Goal: Task Accomplishment & Management: Use online tool/utility

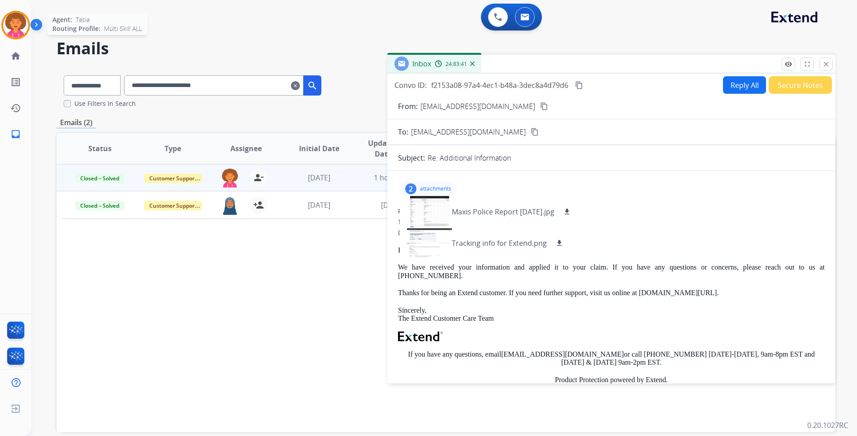
click at [17, 31] on img at bounding box center [15, 25] width 25 height 25
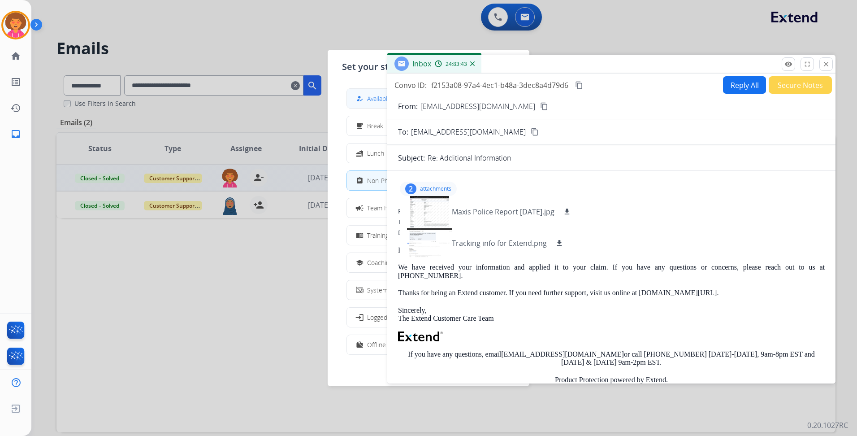
click at [370, 96] on span "Available" at bounding box center [379, 98] width 24 height 9
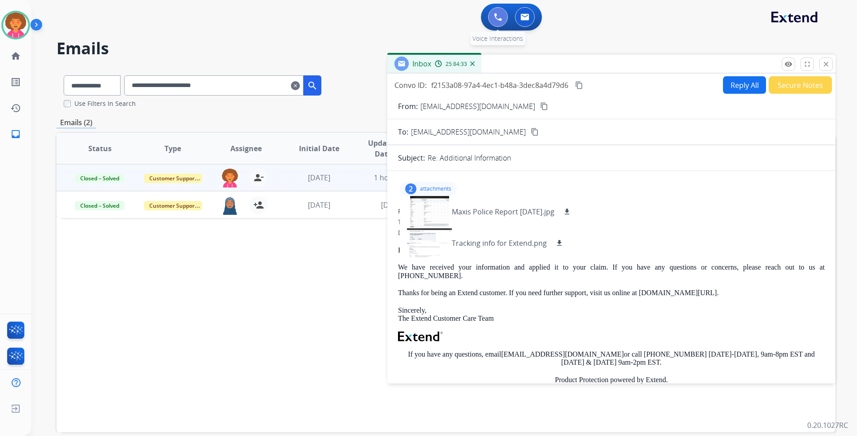
click at [501, 14] on img at bounding box center [498, 17] width 8 height 8
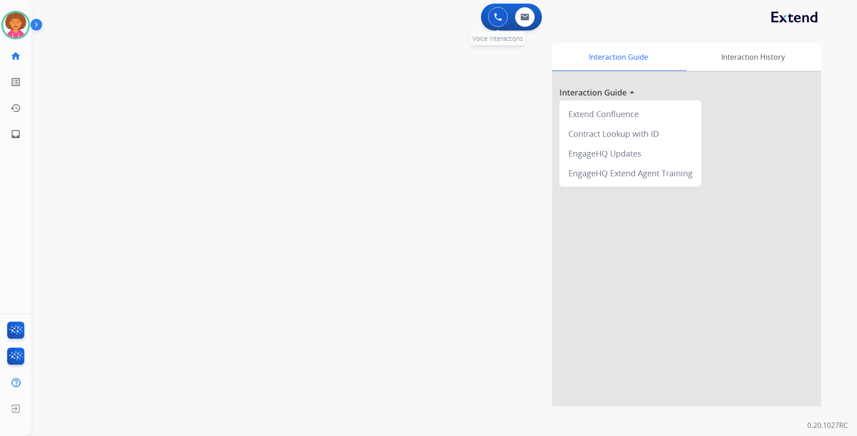
click at [502, 13] on button at bounding box center [498, 17] width 20 height 20
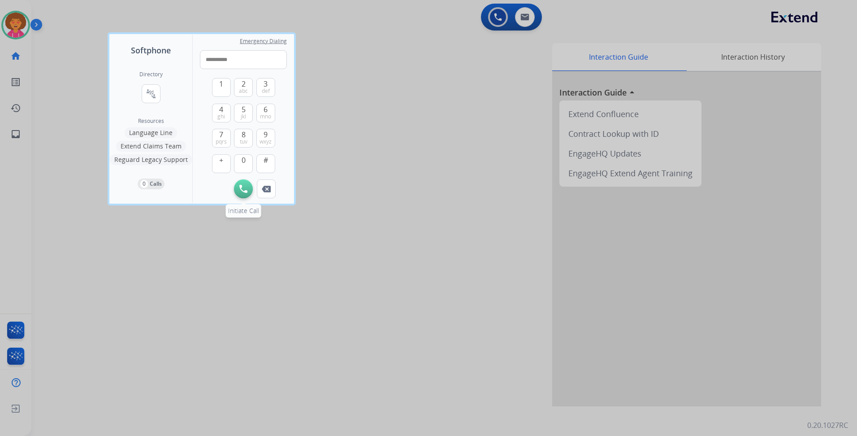
type input "**********"
click at [242, 191] on img at bounding box center [243, 189] width 8 height 8
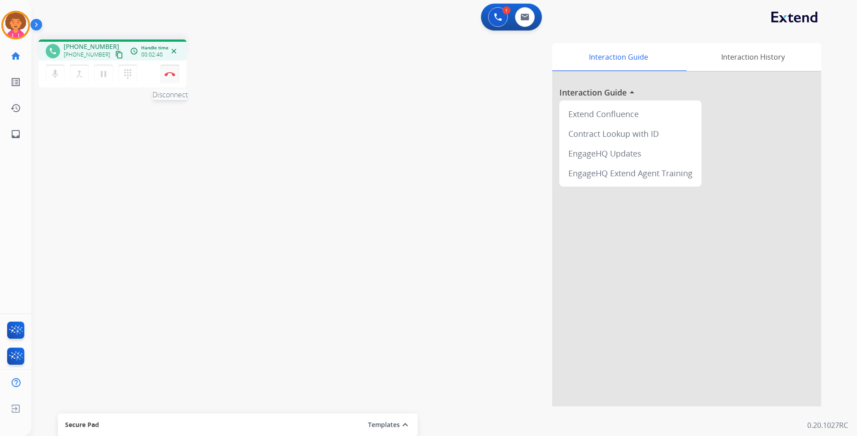
click at [169, 74] on img at bounding box center [169, 74] width 11 height 4
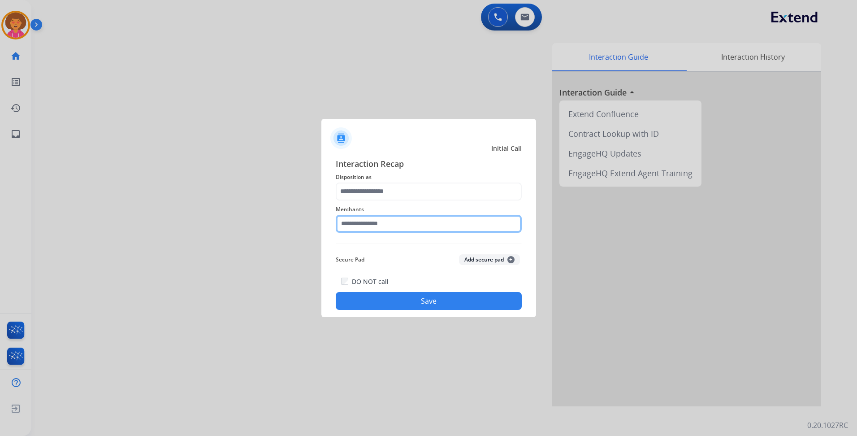
click at [381, 228] on input "text" at bounding box center [429, 224] width 186 height 18
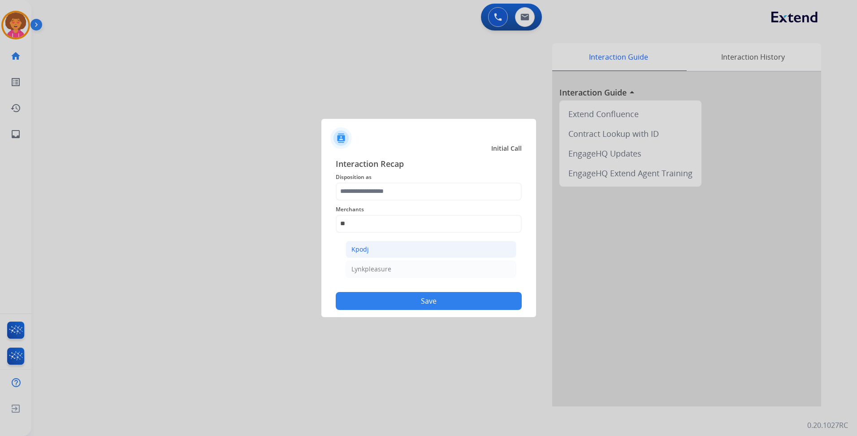
drag, startPoint x: 373, startPoint y: 249, endPoint x: 372, endPoint y: 238, distance: 10.8
click at [373, 248] on li "Kpodj" at bounding box center [431, 249] width 171 height 17
type input "*****"
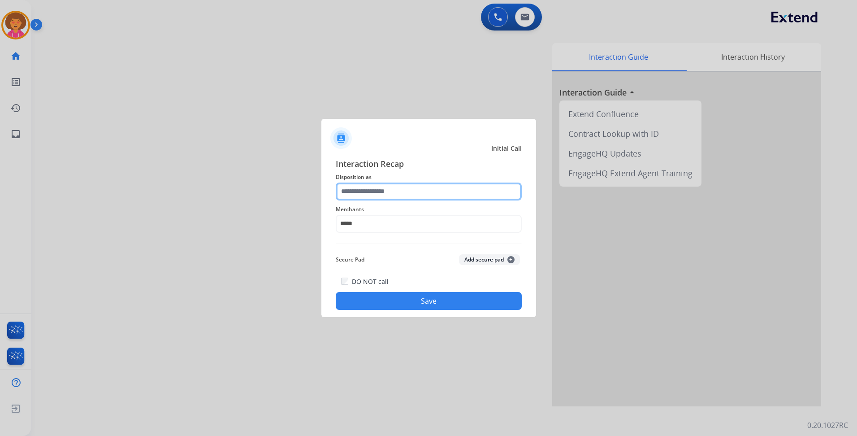
click at [380, 190] on input "text" at bounding box center [429, 191] width 186 height 18
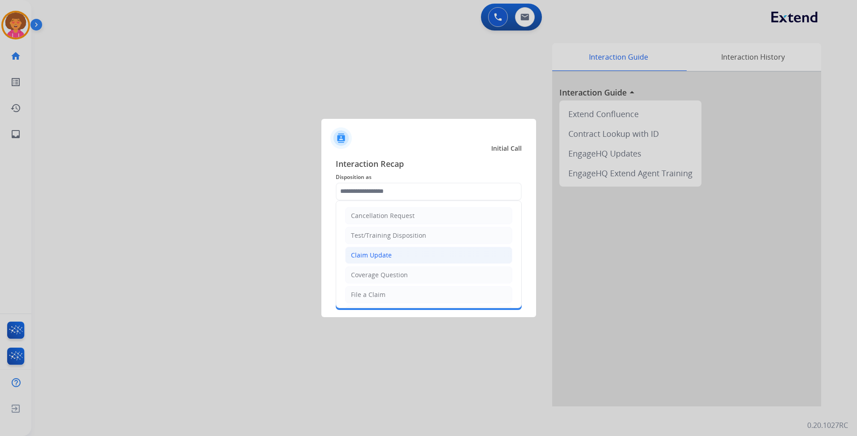
click at [380, 252] on div "Claim Update" at bounding box center [371, 255] width 41 height 9
type input "**********"
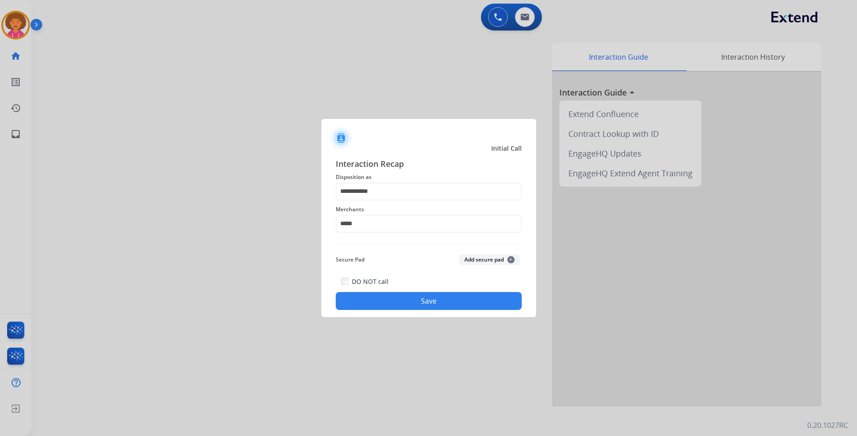
click at [372, 296] on button "Save" at bounding box center [429, 301] width 186 height 18
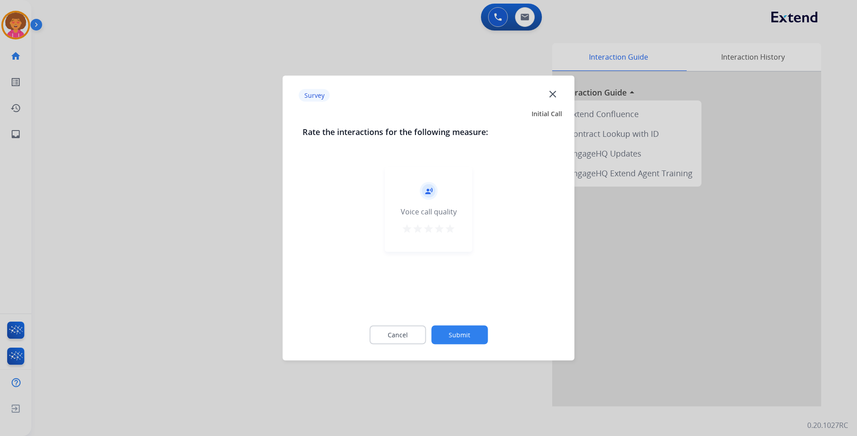
click at [451, 229] on mat-icon "star" at bounding box center [450, 228] width 11 height 11
click at [469, 333] on button "Submit" at bounding box center [459, 334] width 56 height 19
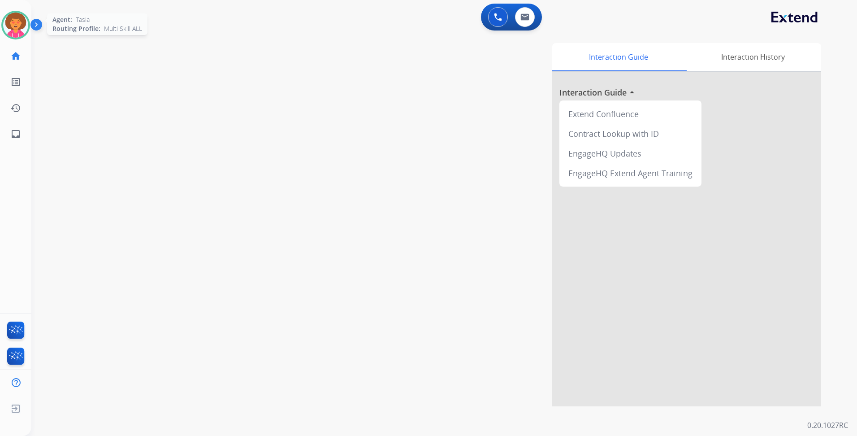
click at [26, 23] on img at bounding box center [15, 25] width 25 height 25
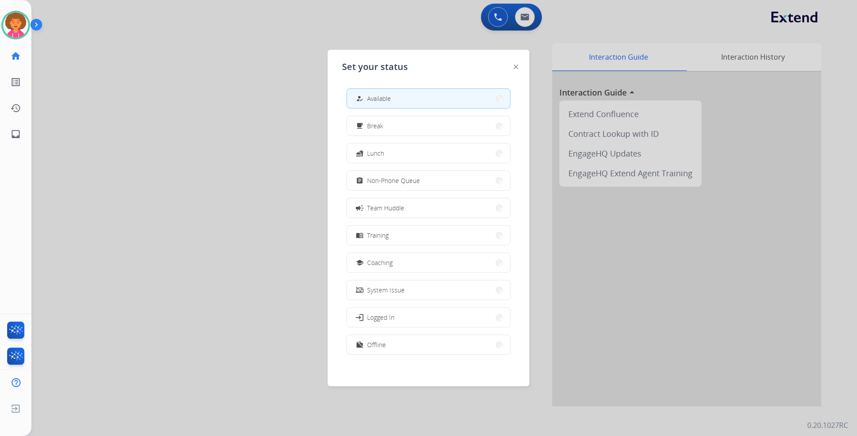
drag, startPoint x: 515, startPoint y: 66, endPoint x: 512, endPoint y: 54, distance: 12.0
click at [514, 65] on img at bounding box center [516, 67] width 4 height 4
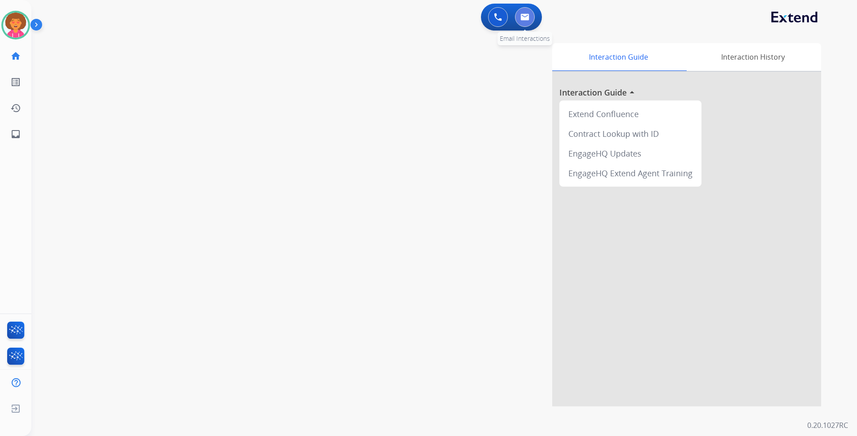
click at [525, 14] on img at bounding box center [524, 16] width 9 height 7
select select "**********"
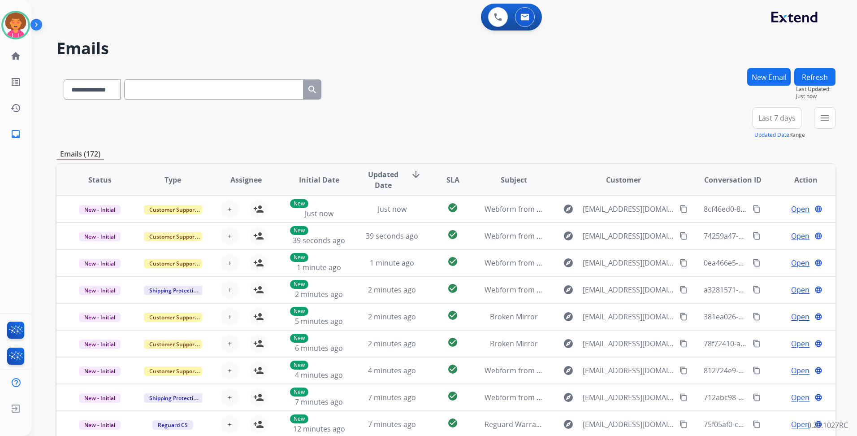
click at [772, 111] on button "Last 7 days" at bounding box center [776, 118] width 49 height 22
click at [734, 123] on div "+83" at bounding box center [735, 122] width 22 height 22
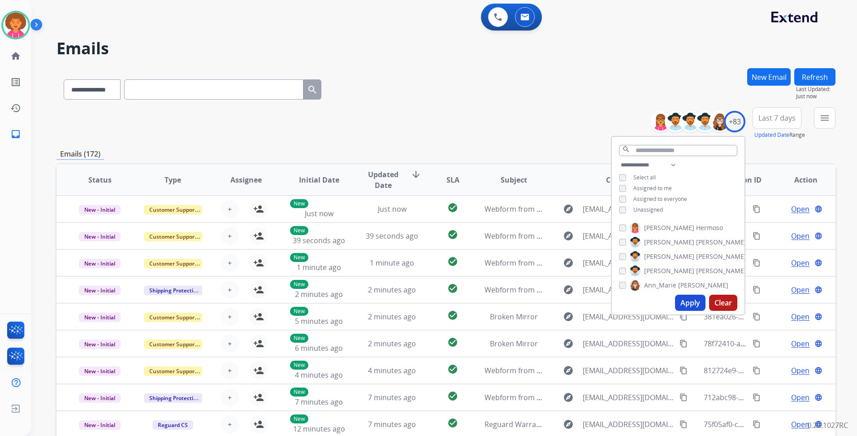
click at [645, 204] on div "**********" at bounding box center [678, 188] width 133 height 57
click at [646, 207] on span "Unassigned" at bounding box center [648, 210] width 30 height 8
click at [677, 301] on button "Apply" at bounding box center [690, 302] width 30 height 16
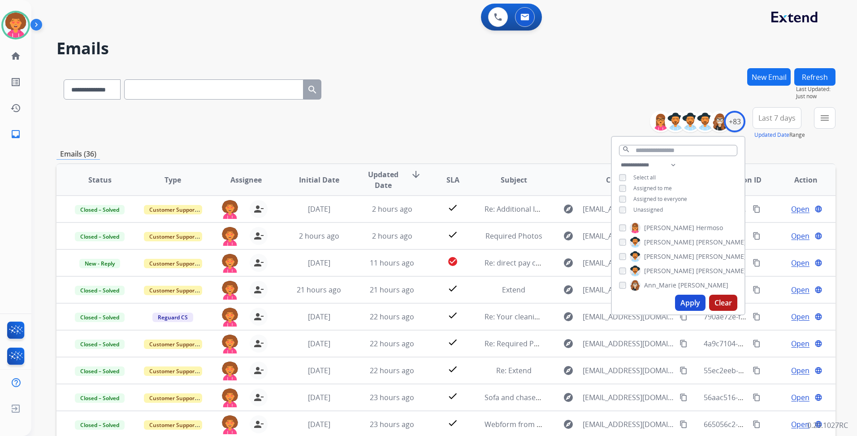
click at [639, 84] on div "**********" at bounding box center [445, 87] width 779 height 39
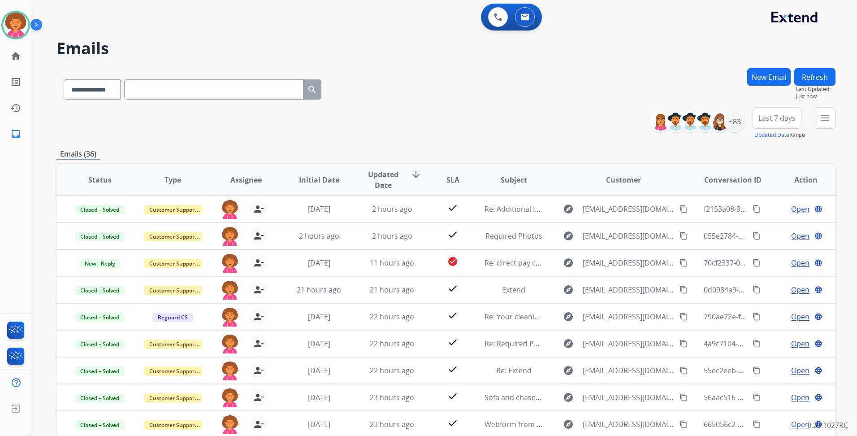
click at [777, 79] on button "New Email" at bounding box center [768, 76] width 43 height 17
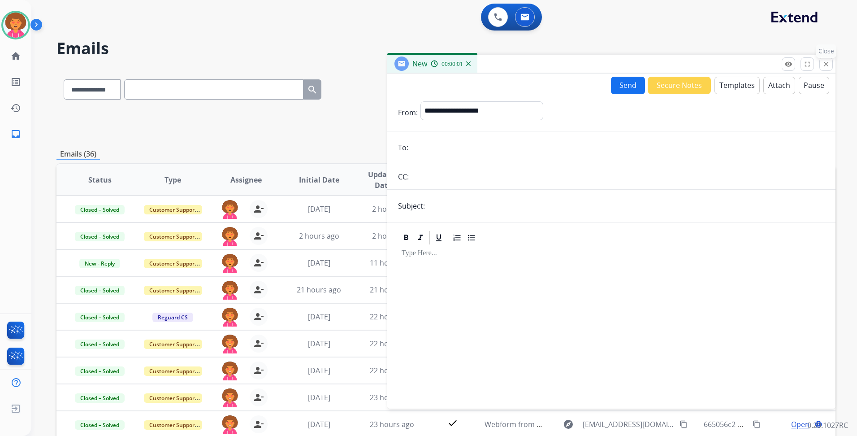
click at [825, 62] on mat-icon "close" at bounding box center [826, 64] width 8 height 8
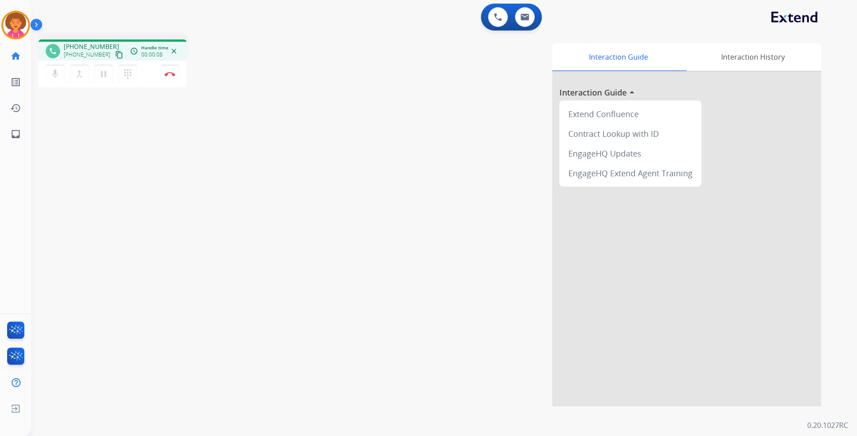
click at [115, 55] on mat-icon "content_copy" at bounding box center [119, 55] width 8 height 8
click at [167, 73] on img at bounding box center [169, 74] width 11 height 4
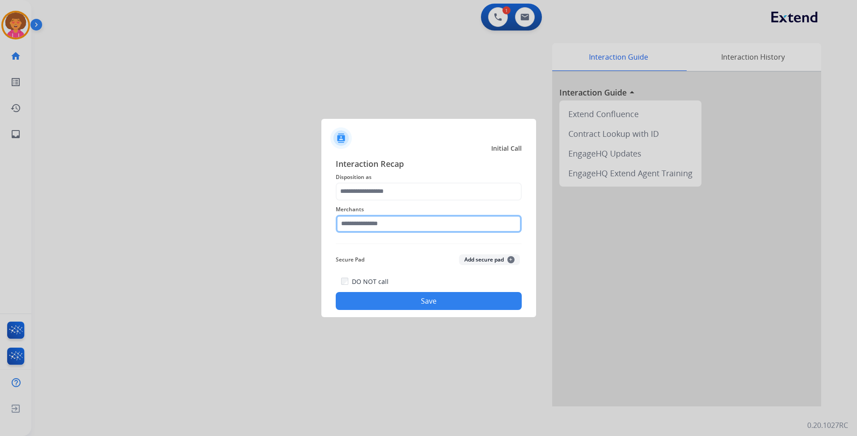
click at [375, 225] on input "text" at bounding box center [429, 224] width 186 height 18
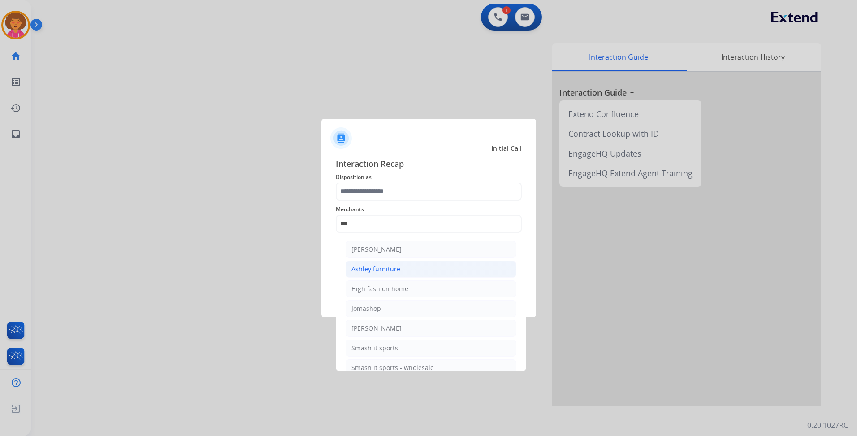
click at [427, 271] on li "Ashley furniture" at bounding box center [431, 268] width 171 height 17
type input "**********"
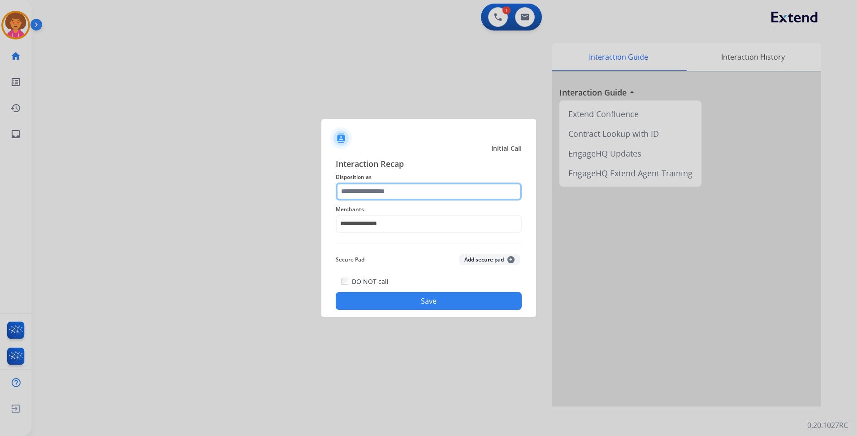
click at [384, 190] on input "text" at bounding box center [429, 191] width 186 height 18
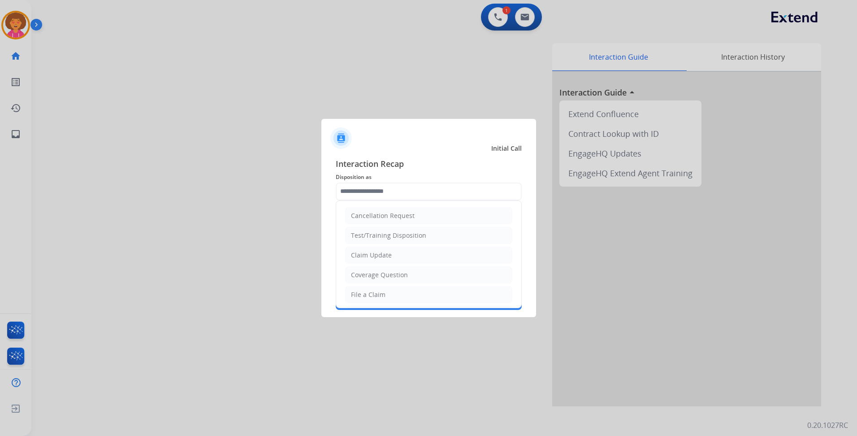
click at [390, 251] on div "Claim Update" at bounding box center [371, 255] width 41 height 9
type input "**********"
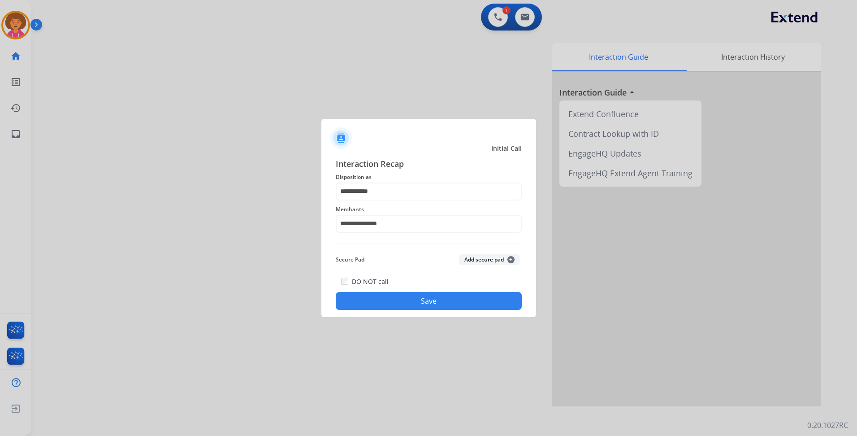
click at [400, 305] on button "Save" at bounding box center [429, 301] width 186 height 18
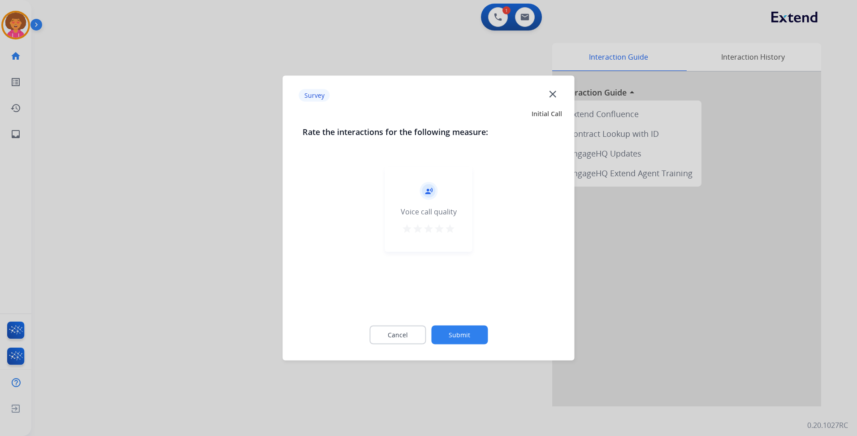
click at [448, 229] on mat-icon "star" at bounding box center [450, 228] width 11 height 11
click at [456, 340] on button "Submit" at bounding box center [459, 334] width 56 height 19
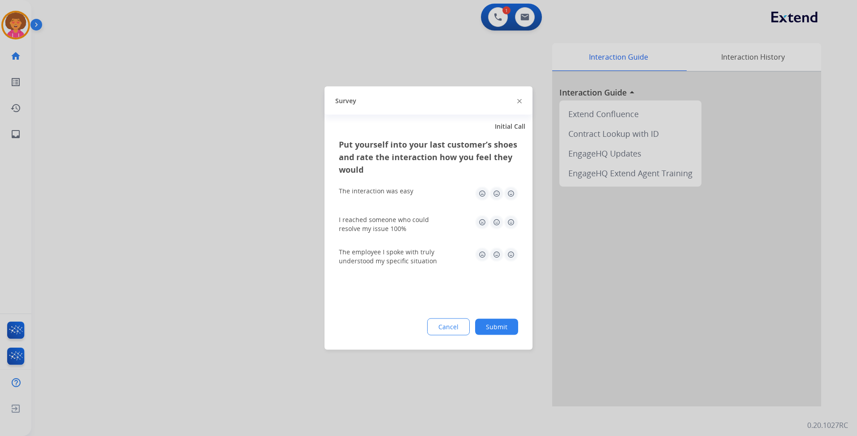
click at [508, 194] on img at bounding box center [511, 193] width 14 height 14
click at [514, 222] on img at bounding box center [511, 222] width 14 height 14
click at [512, 253] on img at bounding box center [511, 254] width 14 height 14
click at [504, 331] on button "Submit" at bounding box center [496, 327] width 43 height 16
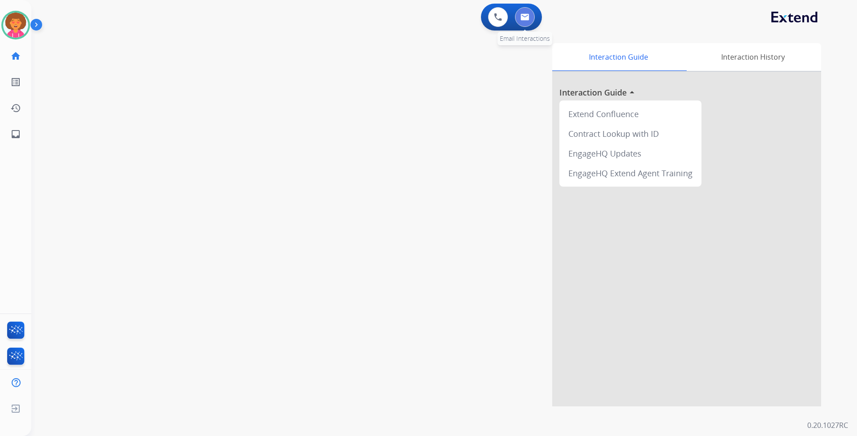
click at [534, 13] on button at bounding box center [525, 17] width 20 height 20
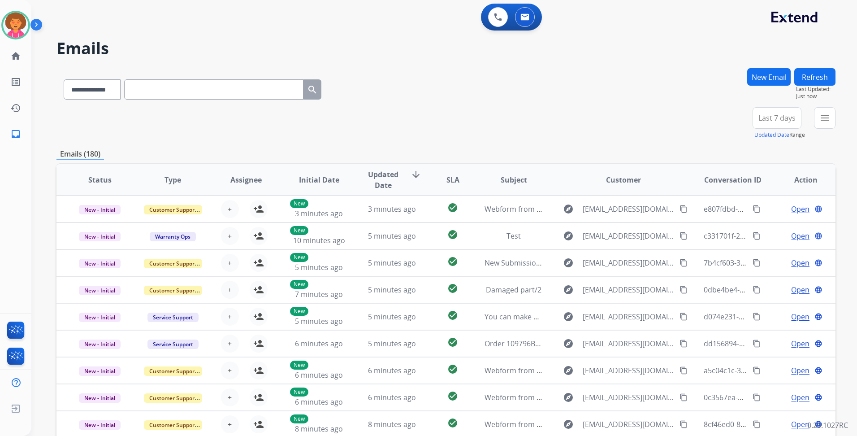
click at [788, 120] on span "Last 7 days" at bounding box center [776, 118] width 37 height 4
click at [770, 225] on div "Last 90 days" at bounding box center [773, 226] width 49 height 13
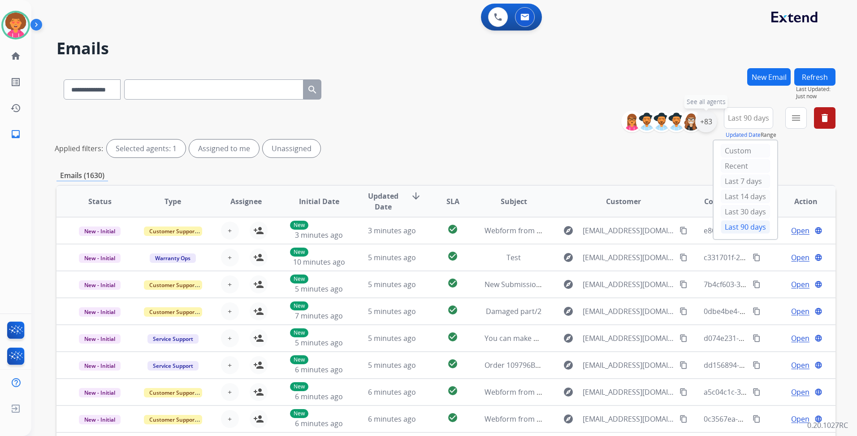
click at [705, 119] on div "+83" at bounding box center [706, 122] width 22 height 22
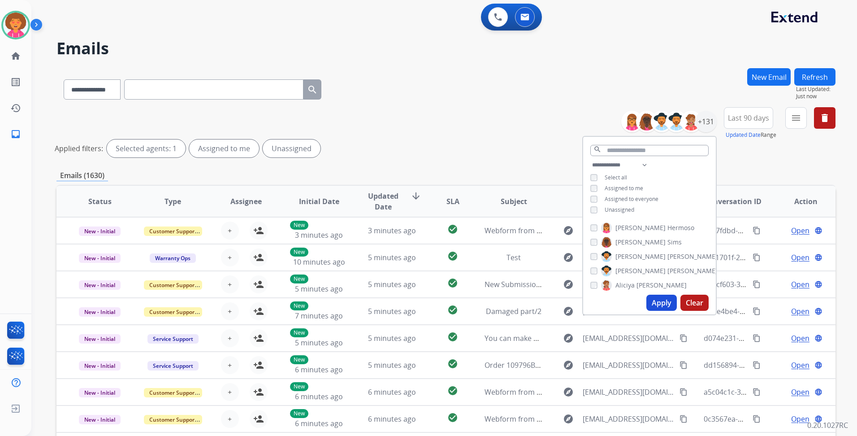
drag, startPoint x: 626, startPoint y: 207, endPoint x: 642, endPoint y: 235, distance: 31.5
click at [626, 207] on span "Unassigned" at bounding box center [620, 210] width 30 height 8
click at [659, 299] on button "Apply" at bounding box center [661, 302] width 30 height 16
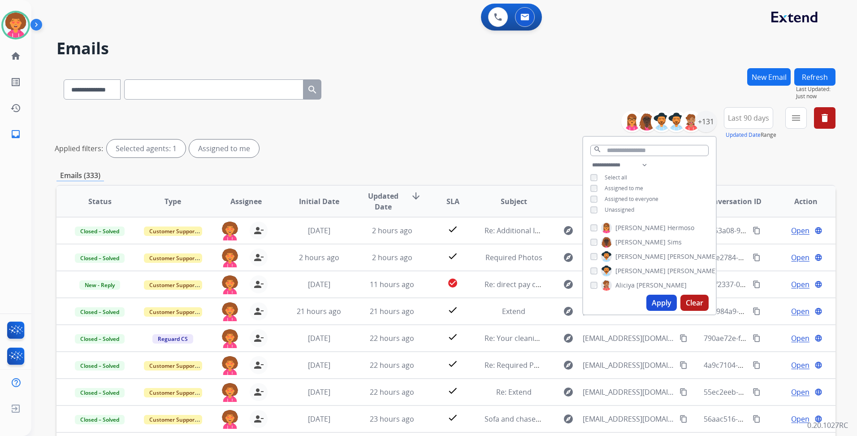
click at [484, 152] on div "Applied filters: Selected agents: 1 Assigned to me" at bounding box center [444, 148] width 779 height 18
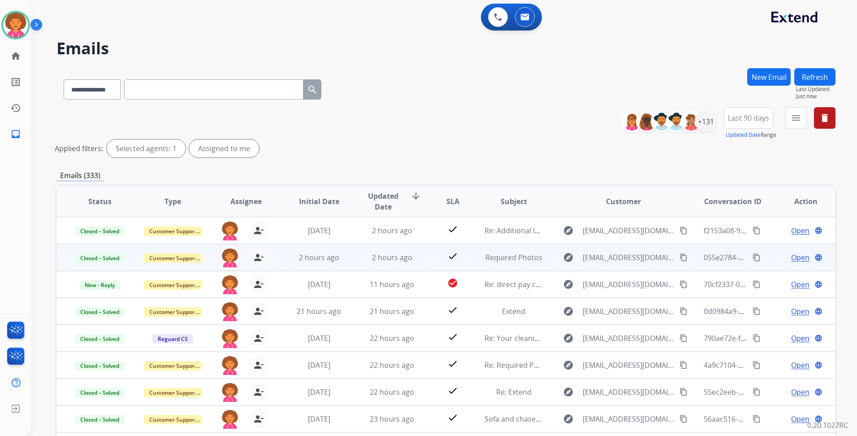
click at [752, 257] on mat-icon "content_copy" at bounding box center [756, 257] width 8 height 8
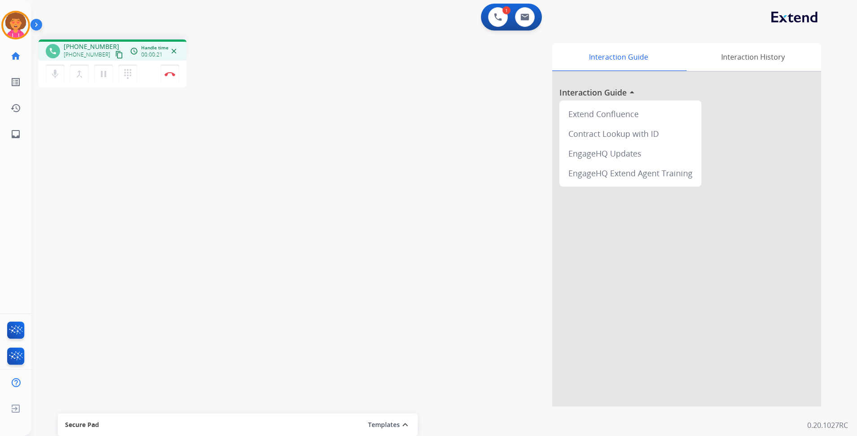
click at [115, 52] on mat-icon "content_copy" at bounding box center [119, 55] width 8 height 8
click at [172, 71] on button "Disconnect" at bounding box center [169, 74] width 19 height 19
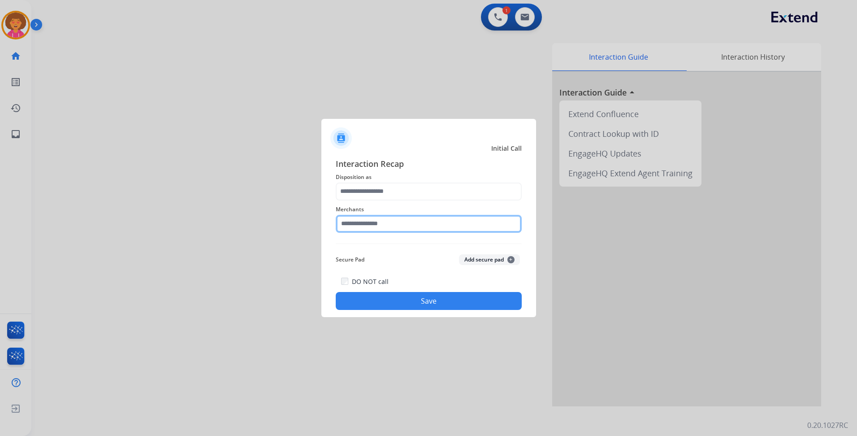
click at [386, 225] on input "text" at bounding box center [429, 224] width 186 height 18
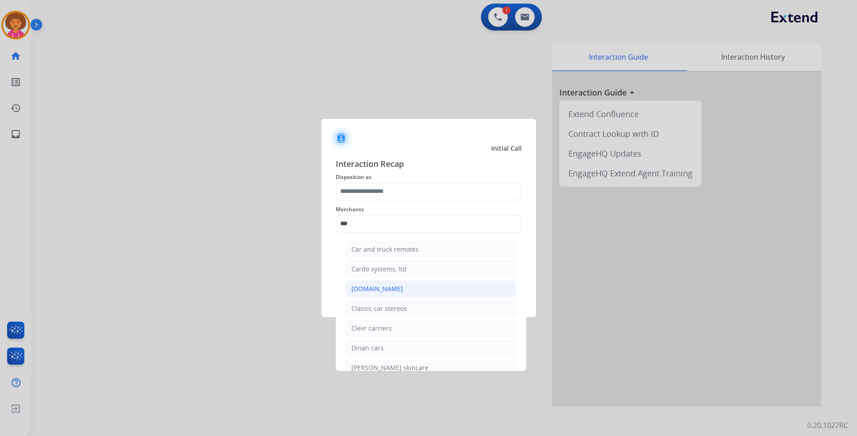
click at [375, 285] on div "[DOMAIN_NAME]" at bounding box center [377, 288] width 52 height 9
type input "**********"
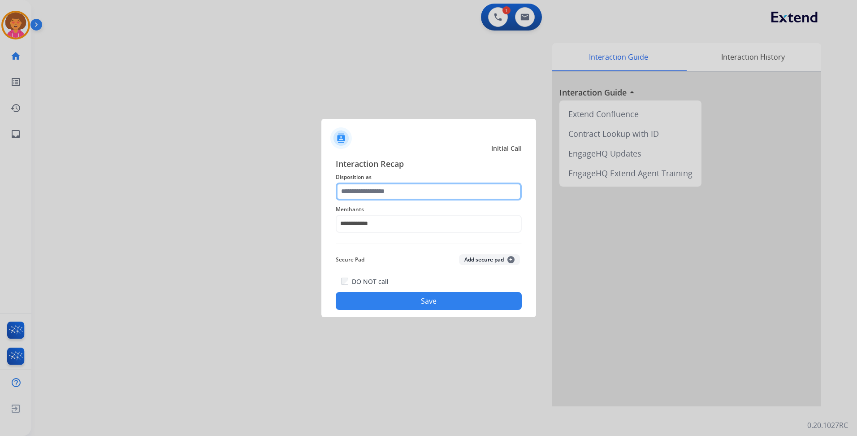
click at [408, 191] on input "text" at bounding box center [429, 191] width 186 height 18
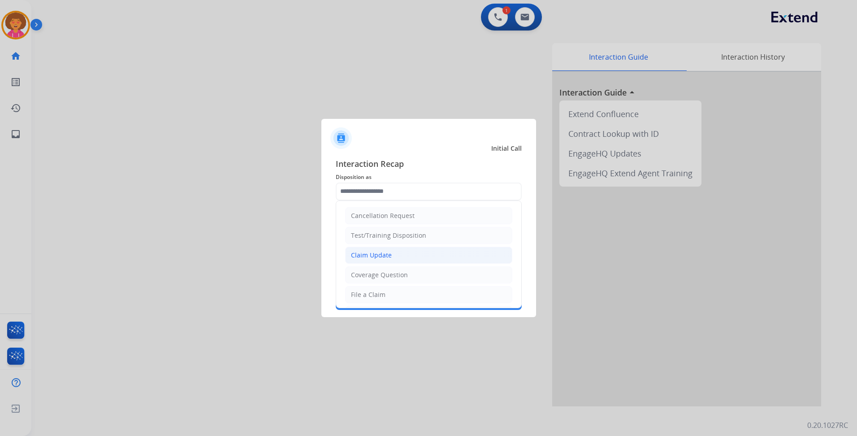
click at [352, 255] on div "Claim Update" at bounding box center [371, 255] width 41 height 9
type input "**********"
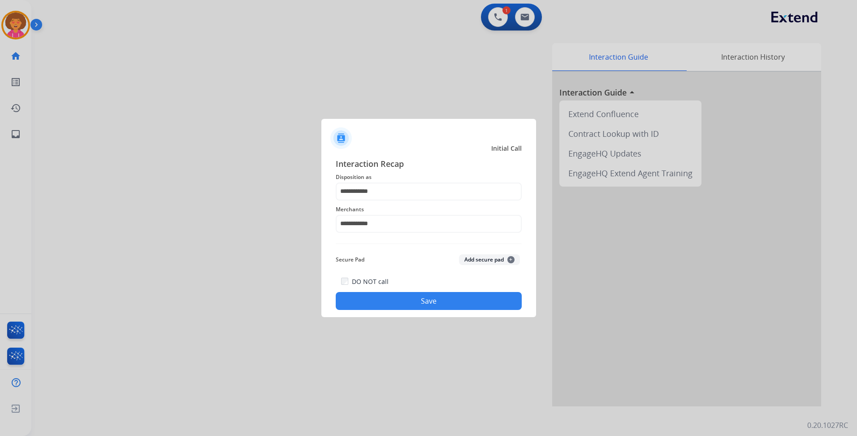
click at [384, 304] on button "Save" at bounding box center [429, 301] width 186 height 18
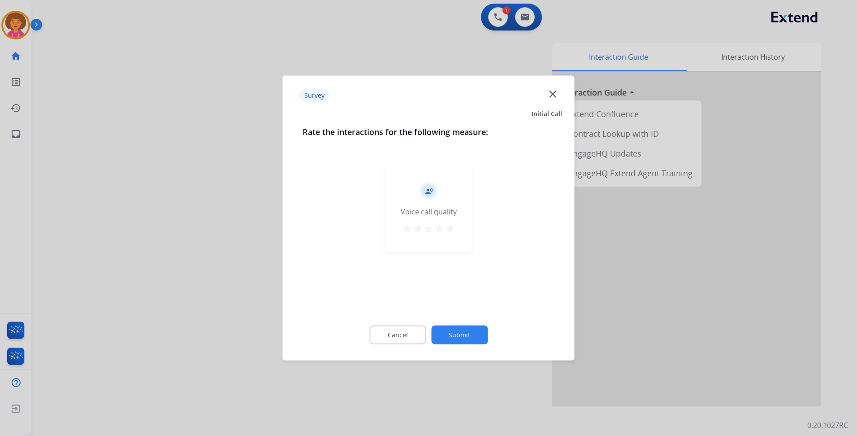
click at [448, 232] on mat-icon "star" at bounding box center [450, 228] width 11 height 11
click at [462, 333] on button "Submit" at bounding box center [459, 334] width 56 height 19
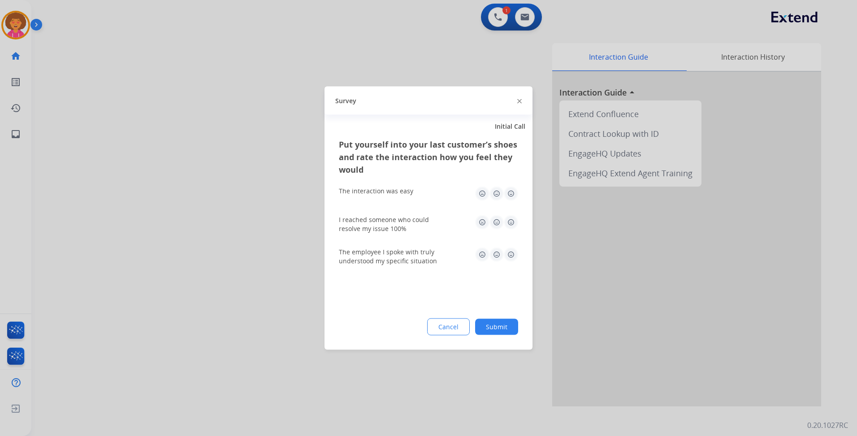
click at [513, 226] on img at bounding box center [511, 222] width 14 height 14
click at [509, 194] on img at bounding box center [511, 193] width 14 height 14
click at [509, 255] on img at bounding box center [511, 254] width 14 height 14
click at [510, 326] on button "Submit" at bounding box center [496, 327] width 43 height 16
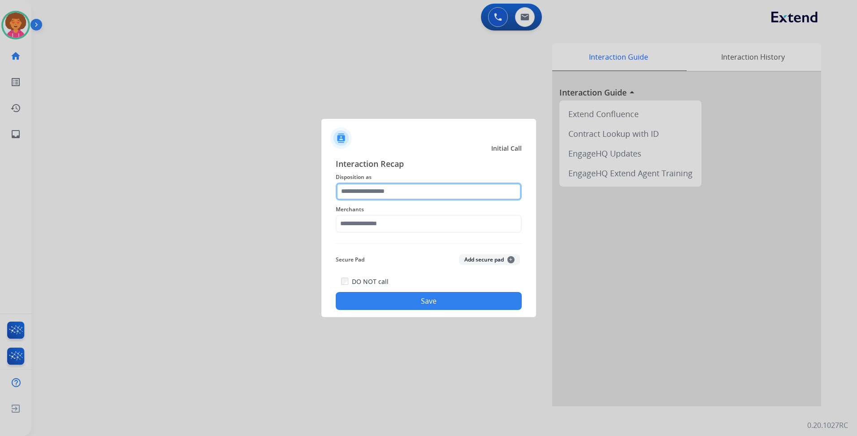
click at [386, 188] on input "text" at bounding box center [429, 191] width 186 height 18
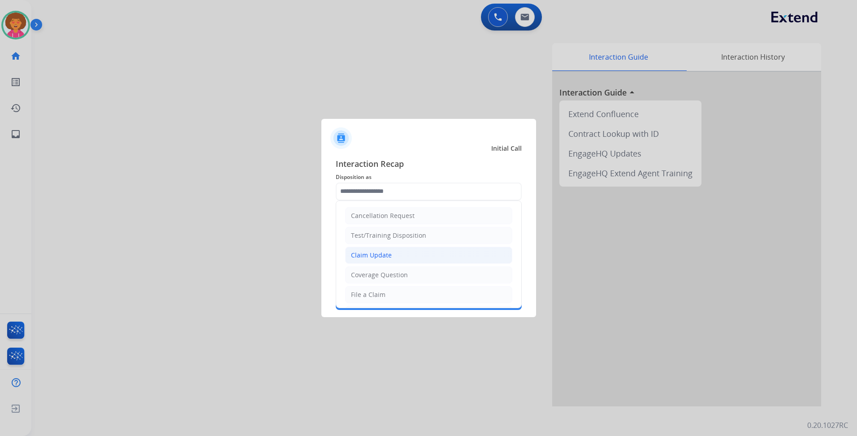
click at [379, 259] on div "Claim Update" at bounding box center [371, 255] width 41 height 9
type input "**********"
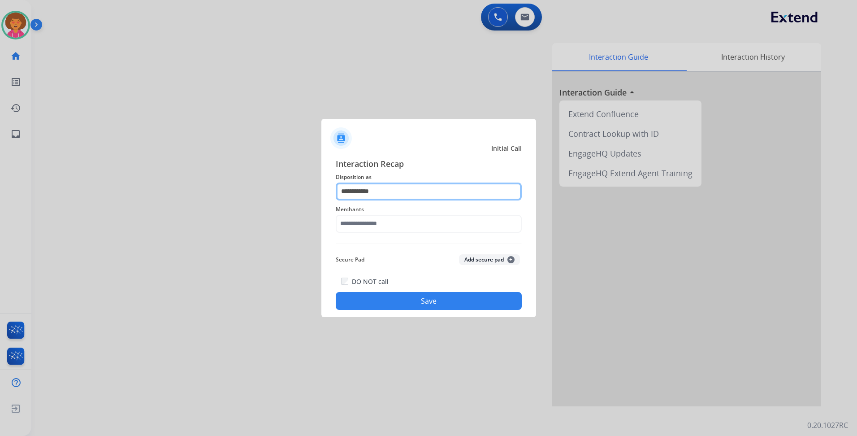
click at [399, 189] on input "**********" at bounding box center [429, 191] width 186 height 18
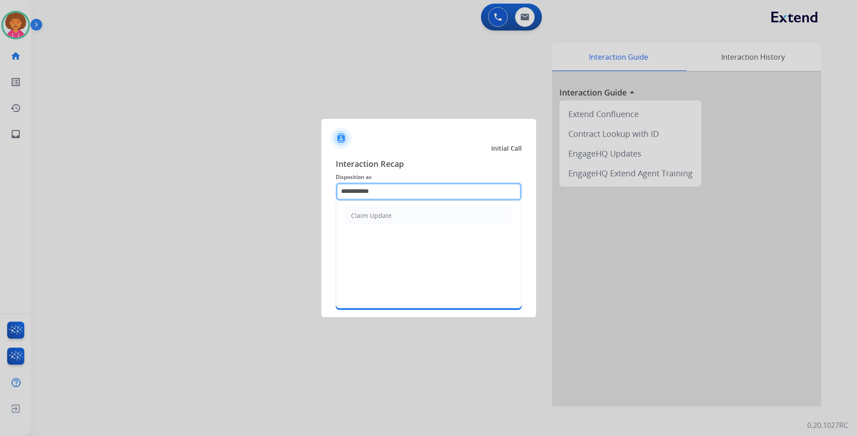
drag, startPoint x: 330, startPoint y: 197, endPoint x: 181, endPoint y: 207, distance: 149.1
click at [0, 212] on app-contact-recap-modal "**********" at bounding box center [0, 218] width 0 height 436
click at [367, 216] on div "Other" at bounding box center [359, 215] width 17 height 9
type input "*****"
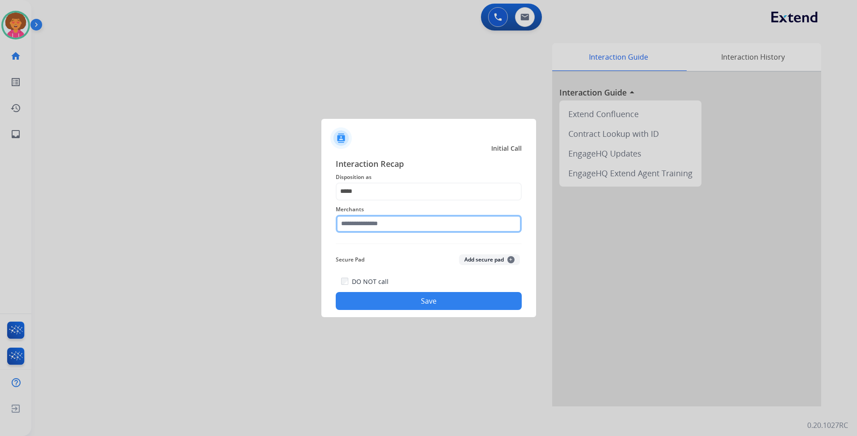
click at [378, 226] on input "text" at bounding box center [429, 224] width 186 height 18
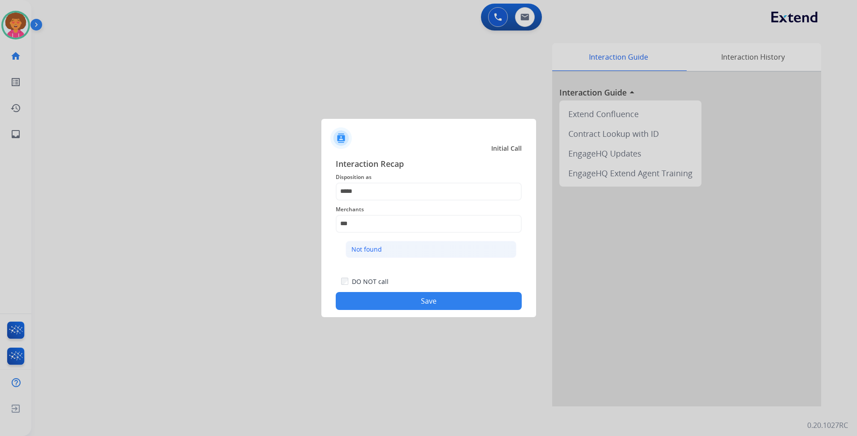
click at [399, 251] on li "Not found" at bounding box center [431, 249] width 171 height 17
type input "*********"
click at [413, 303] on button "Save" at bounding box center [429, 301] width 186 height 18
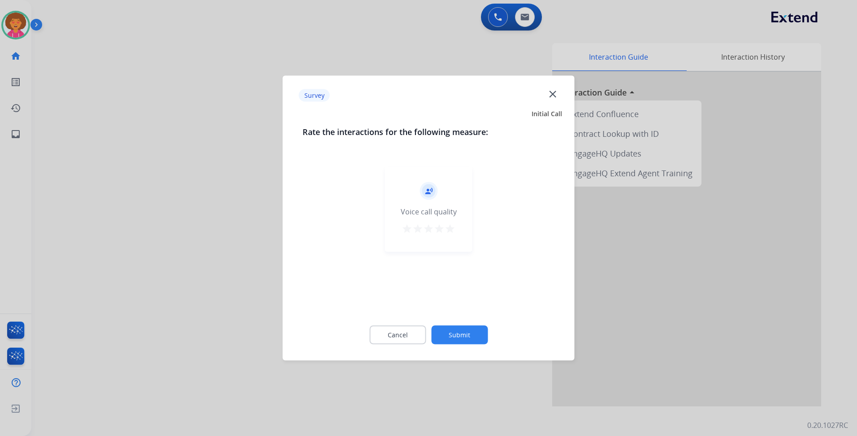
click at [450, 229] on mat-icon "star" at bounding box center [450, 228] width 11 height 11
click at [467, 331] on button "Submit" at bounding box center [459, 334] width 56 height 19
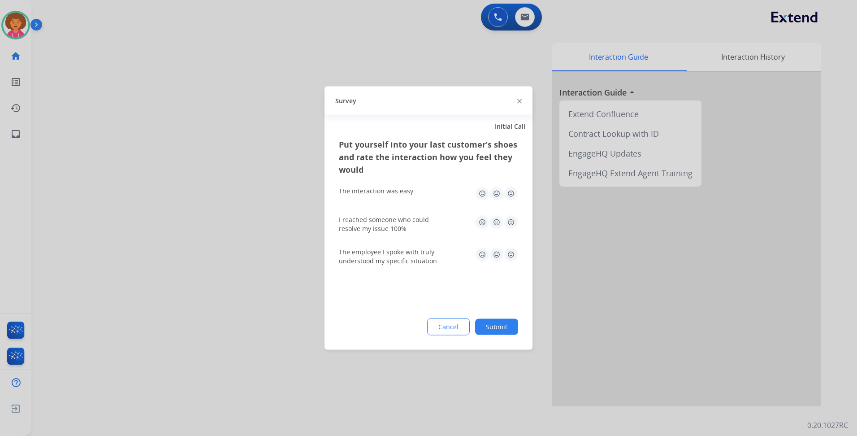
click at [514, 193] on img at bounding box center [511, 193] width 14 height 14
click at [510, 220] on img at bounding box center [511, 222] width 14 height 14
click at [511, 253] on img at bounding box center [511, 254] width 14 height 14
click at [504, 328] on button "Submit" at bounding box center [496, 327] width 43 height 16
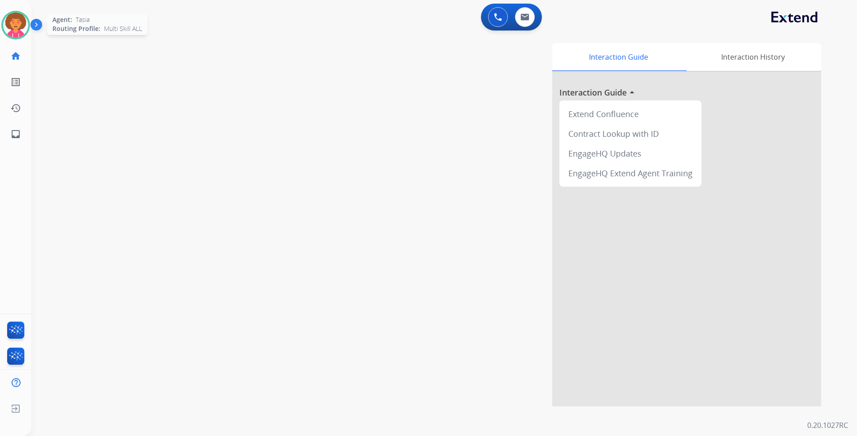
click at [17, 22] on img at bounding box center [15, 25] width 25 height 25
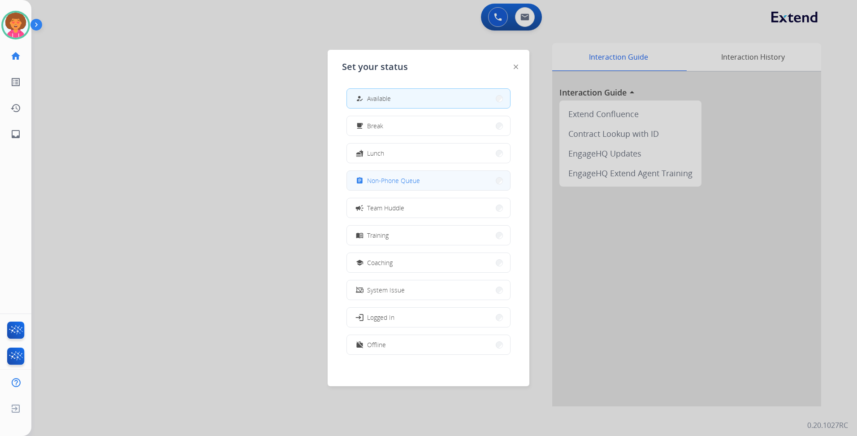
click at [402, 178] on span "Non-Phone Queue" at bounding box center [393, 180] width 53 height 9
